Goal: Find specific page/section: Find specific page/section

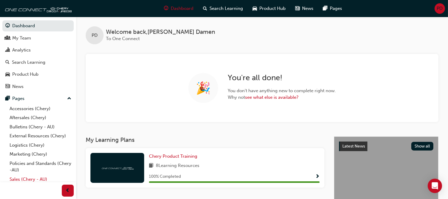
click at [23, 178] on link "Sales (Chery - AU)" at bounding box center [40, 178] width 67 height 9
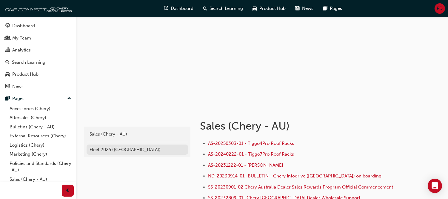
scroll to position [66, 0]
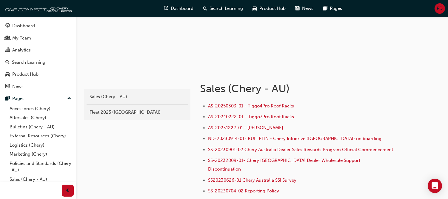
click at [111, 114] on div "Fleet 2025 ([GEOGRAPHIC_DATA])" at bounding box center [138, 112] width 96 height 7
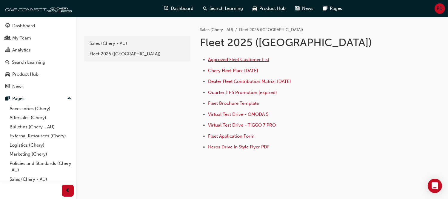
click at [234, 60] on span "Approved Fleet Customer List" at bounding box center [238, 59] width 61 height 5
